Goal: Check status: Check status

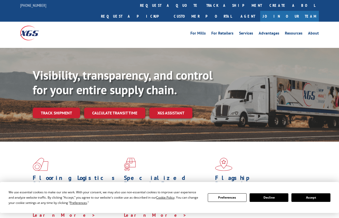
drag, startPoint x: 154, startPoint y: 7, endPoint x: 126, endPoint y: 49, distance: 51.2
click at [202, 7] on link "track a shipment" at bounding box center [233, 5] width 63 height 11
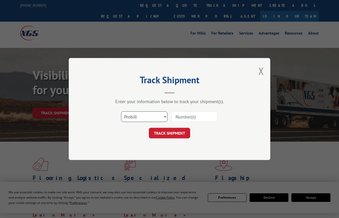
click at [160, 116] on select "Select category... Probill BOL PO" at bounding box center [144, 116] width 46 height 11
select select "bol"
click at [121, 111] on select "Select category... Probill BOL PO" at bounding box center [144, 116] width 46 height 11
click at [166, 117] on select "Select category... Probill BOL PO" at bounding box center [144, 116] width 46 height 11
click at [191, 117] on input at bounding box center [194, 116] width 46 height 11
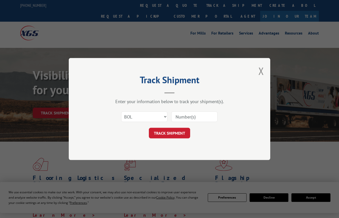
paste input "2839245"
type input "2839245"
click at [179, 132] on button "TRACK SHIPMENT" at bounding box center [169, 133] width 41 height 11
